Goal: Task Accomplishment & Management: Manage account settings

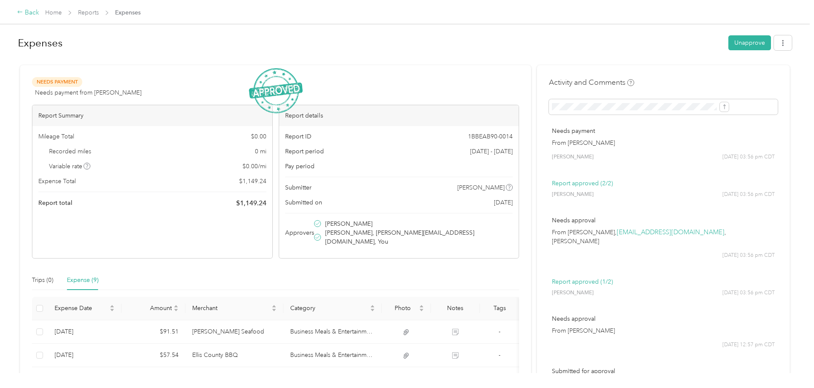
click at [39, 9] on div "Back" at bounding box center [28, 13] width 22 height 10
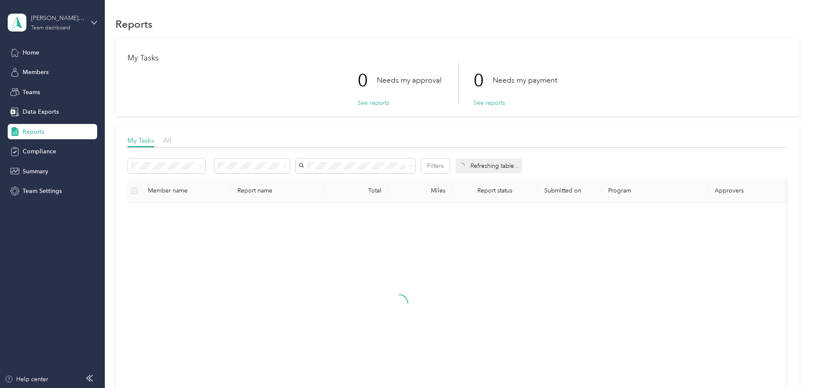
click at [49, 24] on div "Chisholm Trail Redi Mix, LLC Team dashboard" at bounding box center [57, 22] width 53 height 17
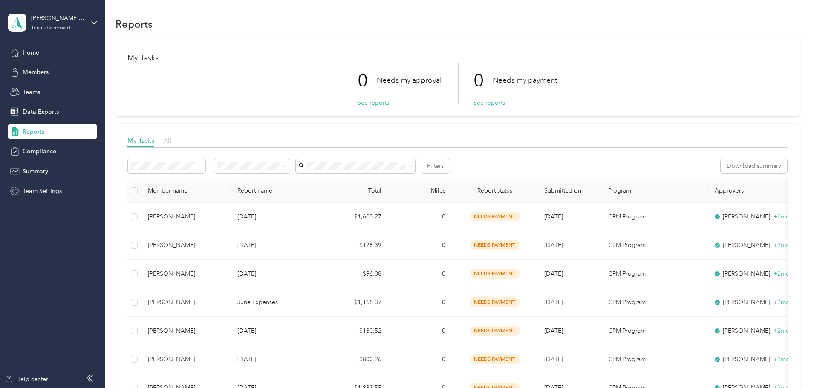
click at [35, 109] on div "Log out" at bounding box center [31, 107] width 33 height 9
